Goal: Find specific page/section: Find specific page/section

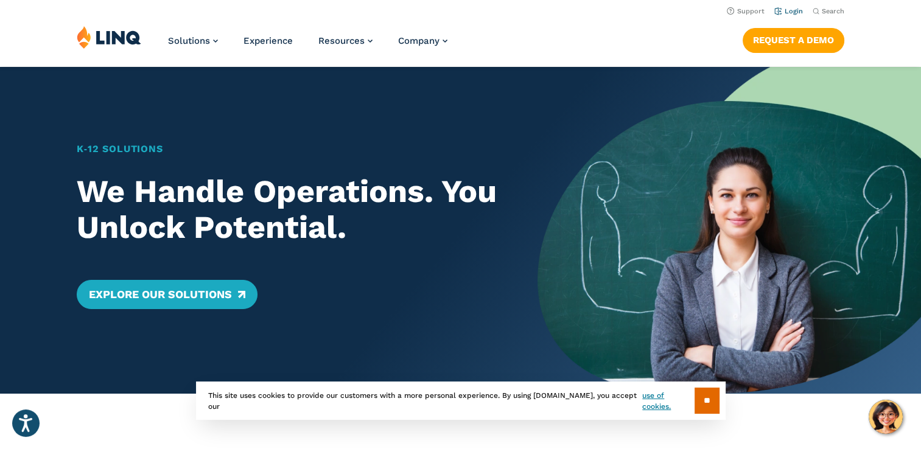
click at [791, 12] on link "Login" at bounding box center [788, 11] width 29 height 8
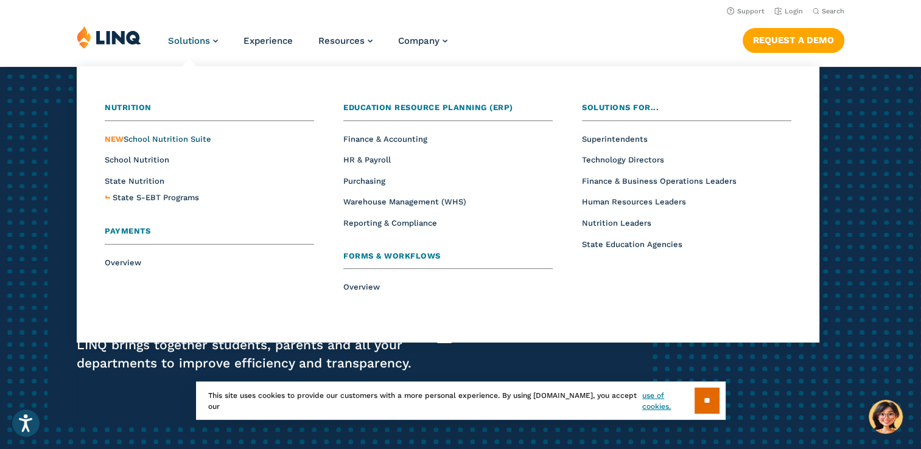
click at [184, 138] on span "NEW School Nutrition Suite" at bounding box center [158, 138] width 107 height 9
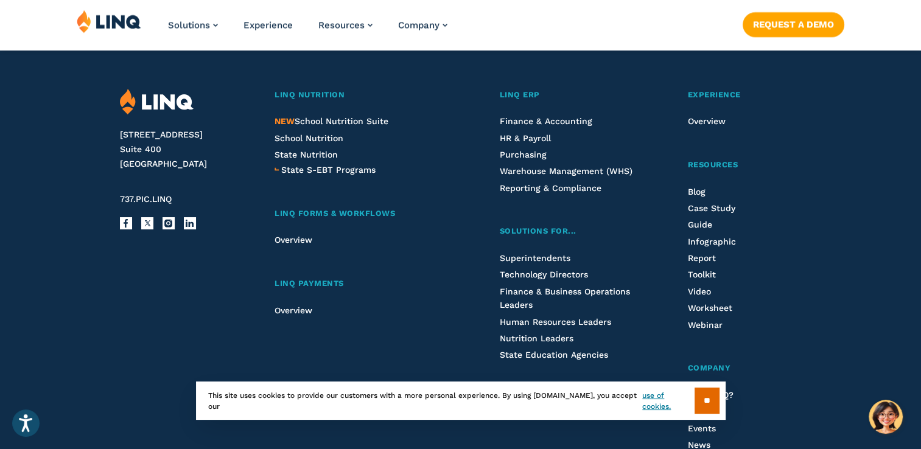
scroll to position [1461, 0]
